Goal: Connect with others: Connect with others

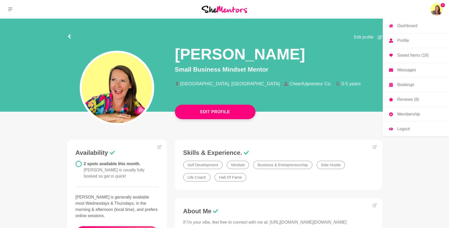
click at [438, 7] on img at bounding box center [436, 9] width 12 height 12
click at [403, 68] on p "Messages" at bounding box center [406, 70] width 19 height 4
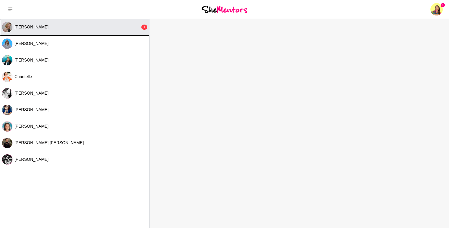
click at [81, 31] on button "[PERSON_NAME] 1" at bounding box center [74, 27] width 149 height 17
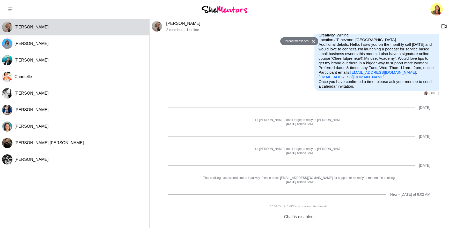
scroll to position [54, 0]
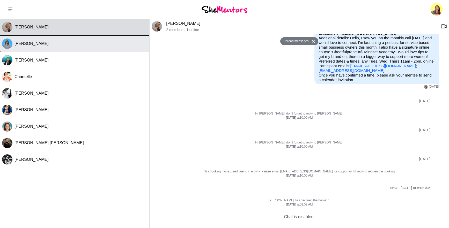
click at [50, 45] on div "[PERSON_NAME]" at bounding box center [80, 43] width 133 height 5
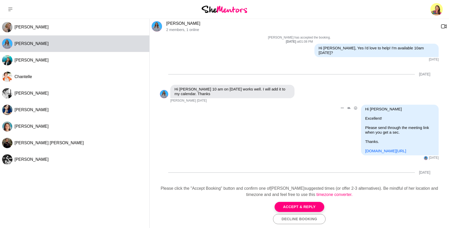
scroll to position [101, 0]
click at [174, 23] on link "[PERSON_NAME]" at bounding box center [183, 23] width 34 height 4
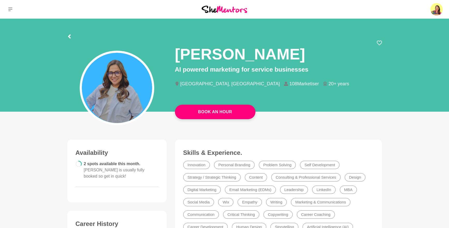
click at [106, 92] on img at bounding box center [117, 88] width 70 height 70
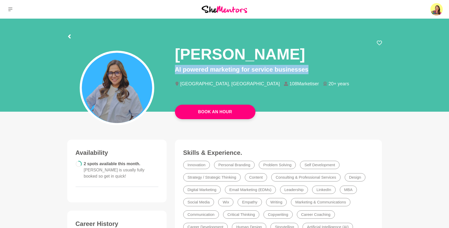
drag, startPoint x: 175, startPoint y: 70, endPoint x: 313, endPoint y: 70, distance: 137.4
click at [313, 70] on p "AI powered marketing for service businesses" at bounding box center [278, 69] width 207 height 9
copy p "AI powered marketing for service businesses"
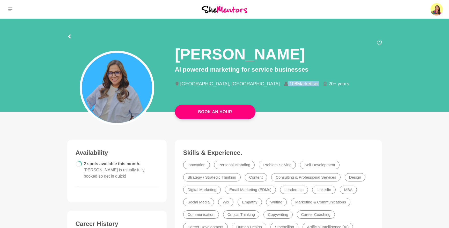
click at [284, 83] on li "108Marketiser" at bounding box center [303, 83] width 39 height 5
copy li "108Marketiser"
